Goal: Transaction & Acquisition: Obtain resource

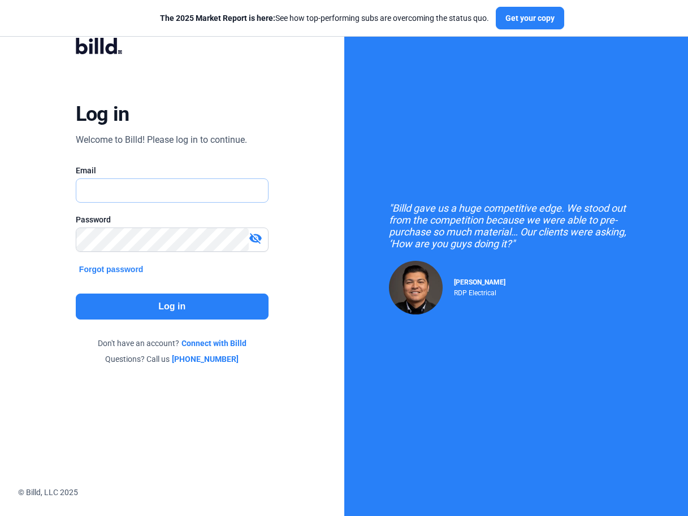
type input "[PERSON_NAME][EMAIL_ADDRESS][DOMAIN_NAME]"
click at [172, 306] on button "Log in" at bounding box center [172, 307] width 193 height 26
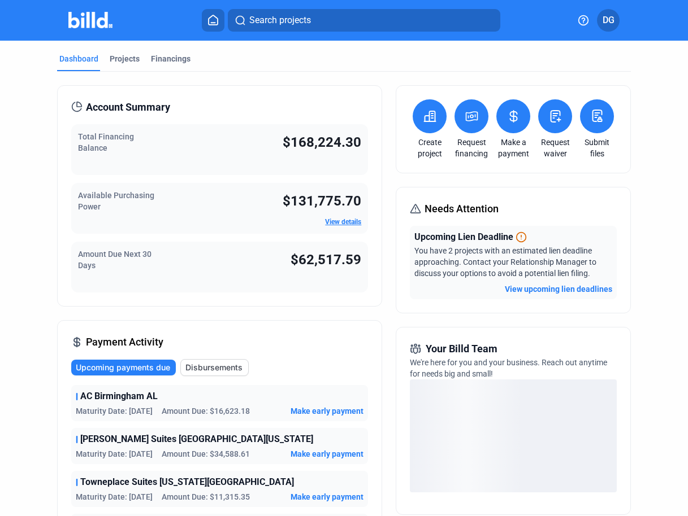
click at [290, 21] on span "Search projects" at bounding box center [280, 21] width 62 height 14
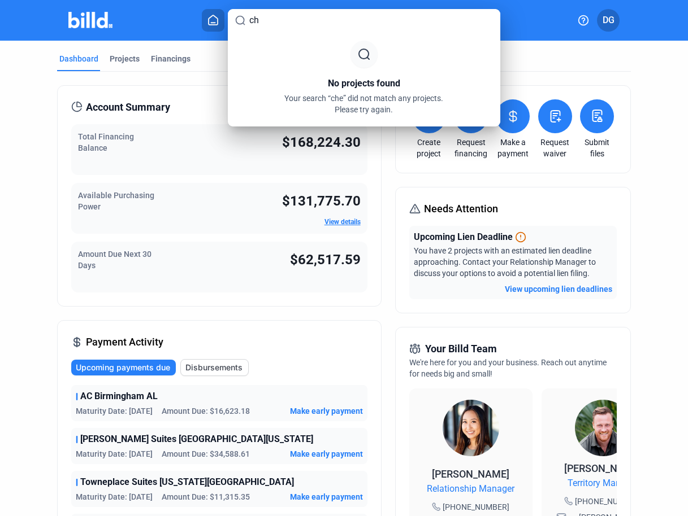
type input "c"
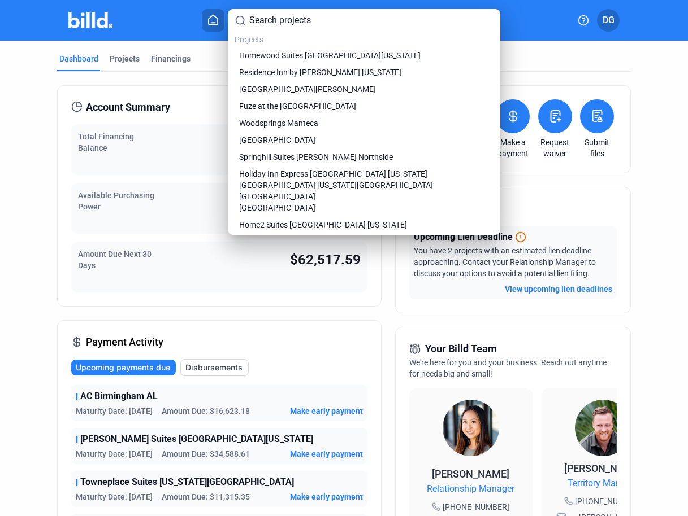
click at [31, 325] on div at bounding box center [344, 258] width 688 height 516
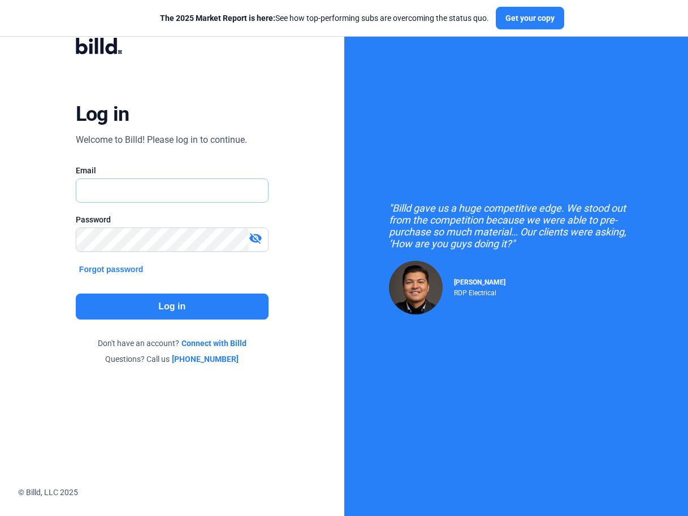
type input "[PERSON_NAME][EMAIL_ADDRESS][DOMAIN_NAME]"
click at [145, 311] on button "Log in" at bounding box center [172, 307] width 193 height 26
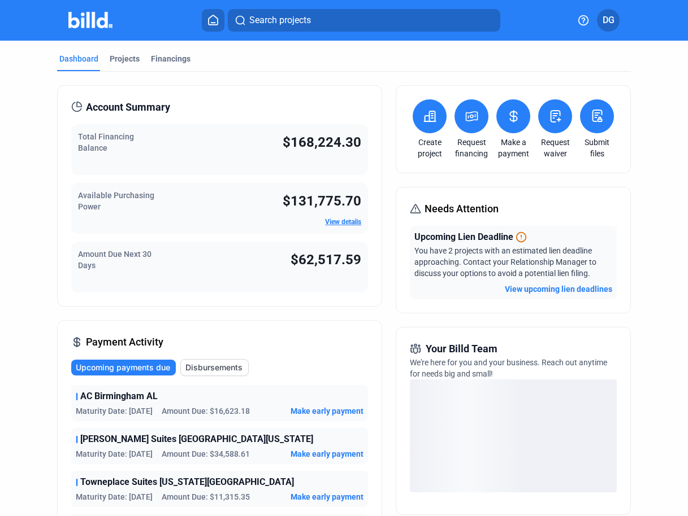
click at [311, 22] on span "Search projects" at bounding box center [280, 21] width 62 height 14
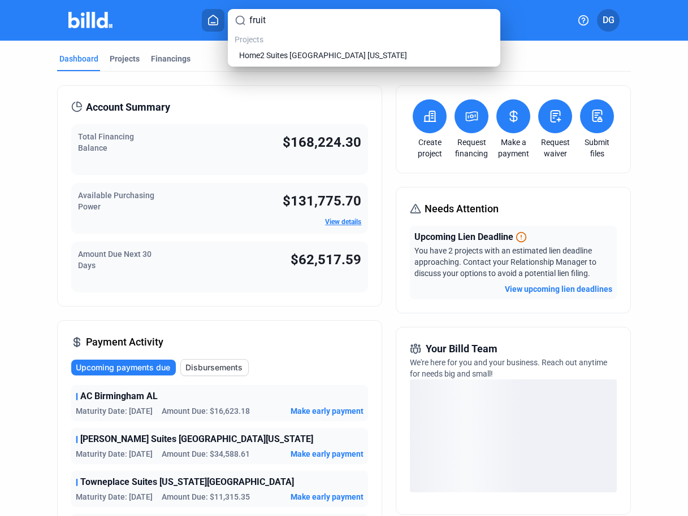
type input "fruit"
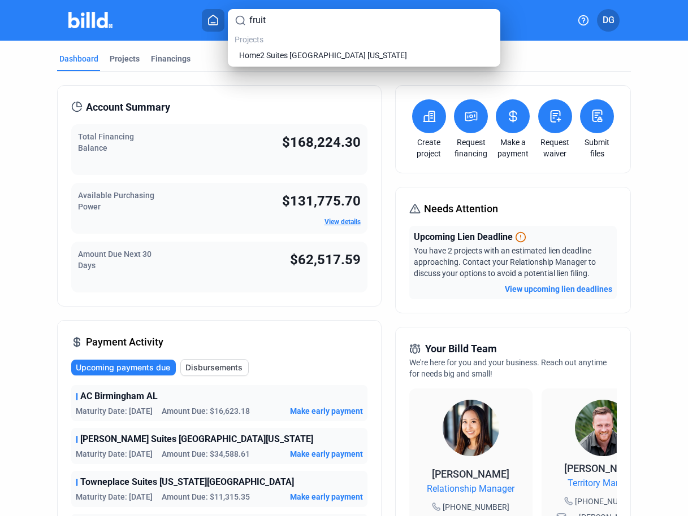
click at [306, 63] on div "fruit Projects Home2 Suites [GEOGRAPHIC_DATA] [US_STATE]" at bounding box center [364, 38] width 272 height 58
click at [305, 52] on span "Home2 Suites [GEOGRAPHIC_DATA] [US_STATE]" at bounding box center [323, 55] width 168 height 11
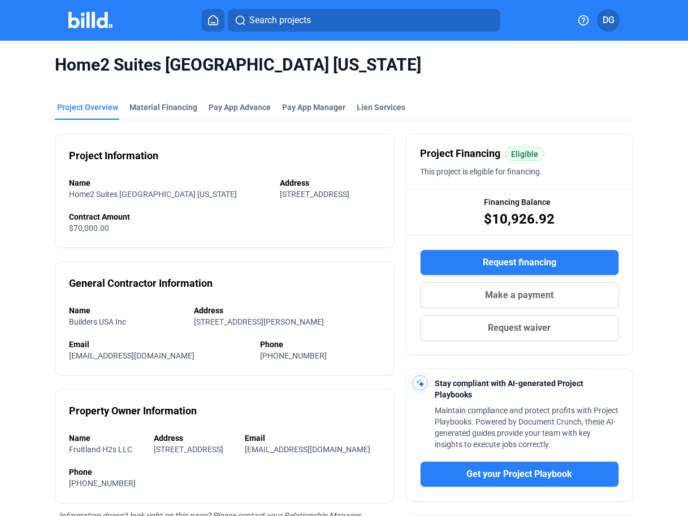
click at [518, 262] on span "Request financing" at bounding box center [518, 263] width 73 height 14
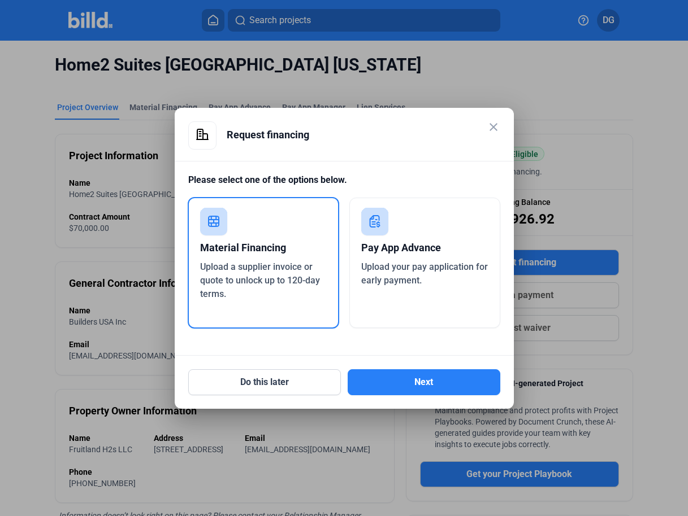
click at [261, 257] on div "Material Financing" at bounding box center [263, 248] width 127 height 25
click at [430, 384] on button "Next" at bounding box center [423, 382] width 153 height 26
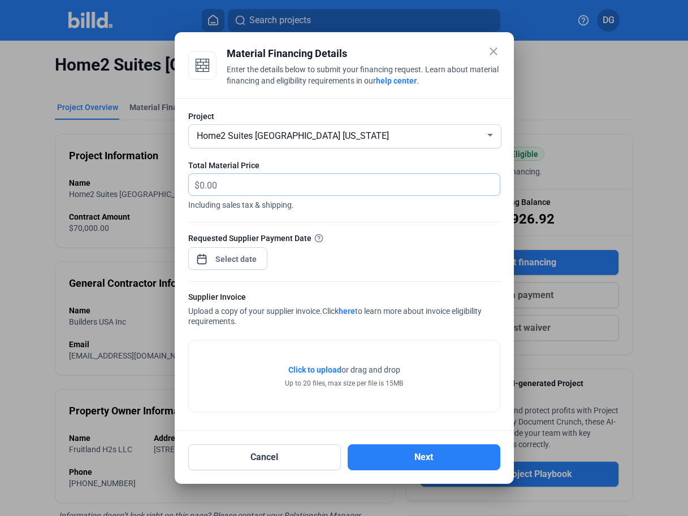
click at [267, 188] on input "text" at bounding box center [342, 185] width 287 height 22
type input "11,057.69"
click at [233, 256] on div "close Material Financing Details Enter the details below to submit your financi…" at bounding box center [344, 258] width 688 height 516
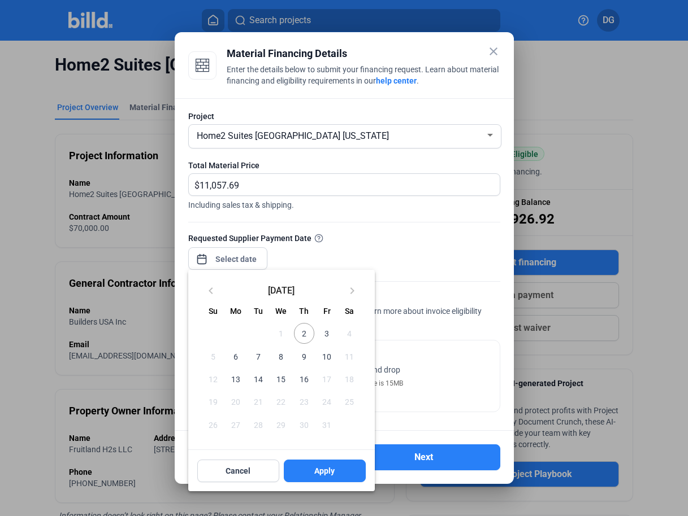
click at [324, 329] on span "3" at bounding box center [326, 333] width 20 height 20
click at [319, 469] on span "Apply" at bounding box center [324, 471] width 20 height 11
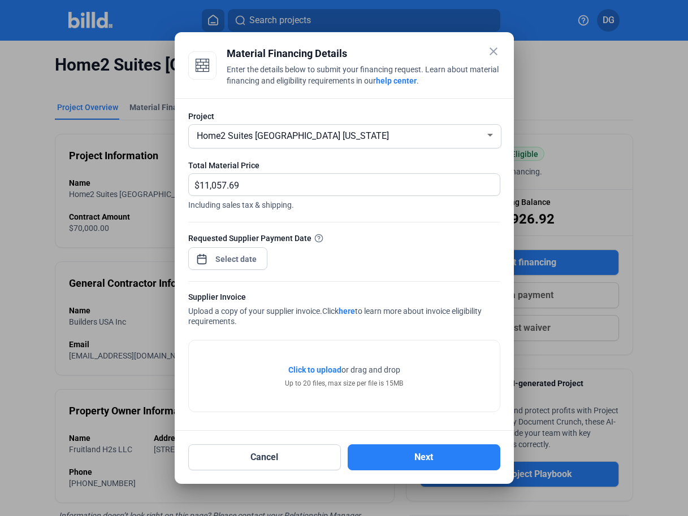
click at [315, 367] on span "Click to upload" at bounding box center [314, 370] width 53 height 9
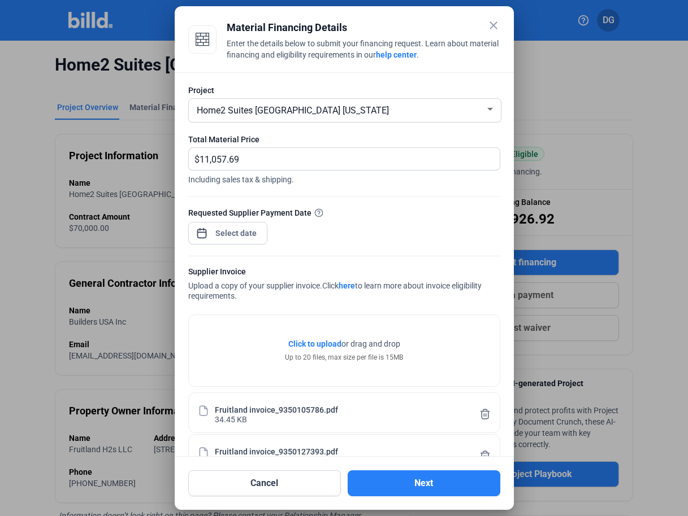
scroll to position [32, 0]
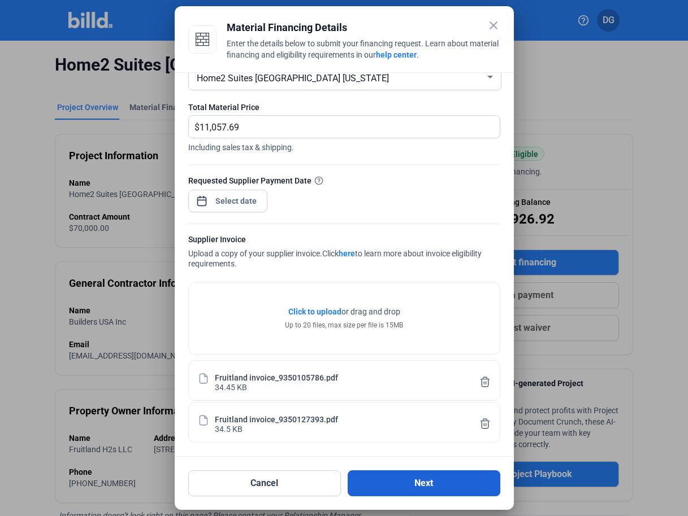
click at [417, 479] on button "Next" at bounding box center [423, 484] width 153 height 26
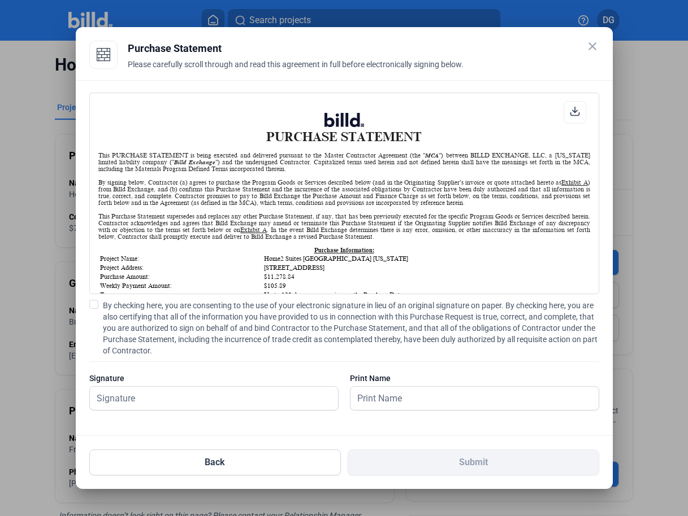
scroll to position [1, 0]
click at [95, 306] on span at bounding box center [93, 304] width 9 height 9
click at [0, 0] on input "By checking here, you are consenting to the use of your electronic signature in…" at bounding box center [0, 0] width 0 height 0
click at [144, 403] on input "text" at bounding box center [208, 398] width 236 height 23
type input "[PERSON_NAME]"
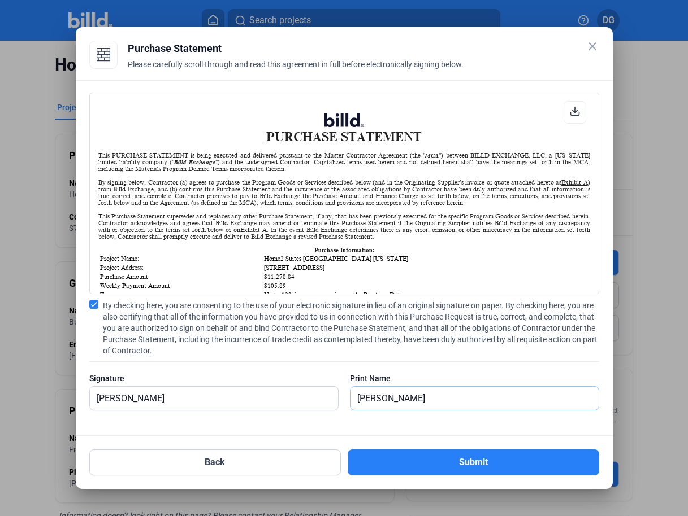
type input "[PERSON_NAME]"
click at [394, 338] on span "By checking here, you are consenting to the use of your electronic signature in…" at bounding box center [351, 328] width 496 height 56
click at [0, 0] on input "By checking here, you are consenting to the use of your electronic signature in…" at bounding box center [0, 0] width 0 height 0
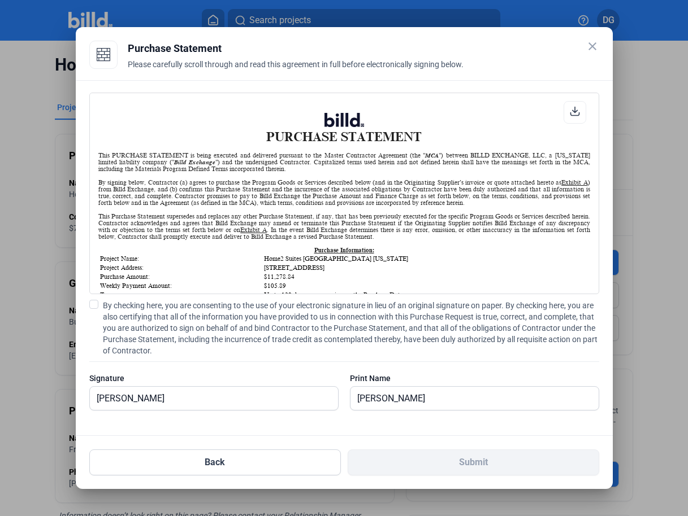
click at [94, 306] on span at bounding box center [93, 304] width 9 height 9
click at [0, 0] on input "By checking here, you are consenting to the use of your electronic signature in…" at bounding box center [0, 0] width 0 height 0
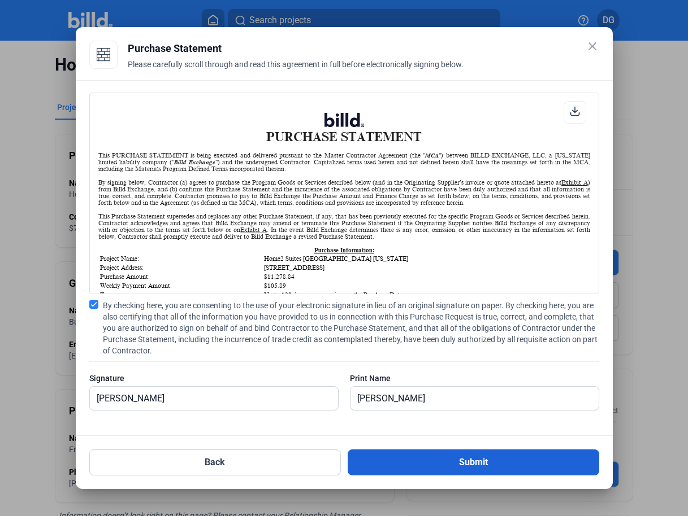
click at [477, 463] on button "Submit" at bounding box center [472, 463] width 251 height 26
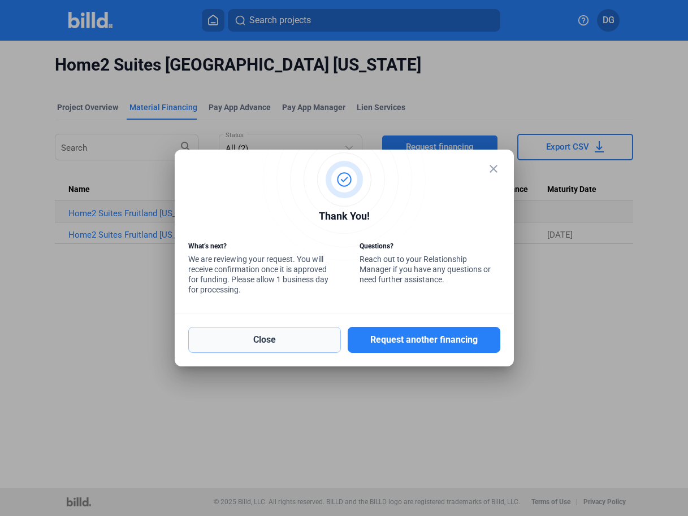
click at [251, 340] on button "Close" at bounding box center [264, 340] width 153 height 26
